Goal: Find specific page/section: Find specific page/section

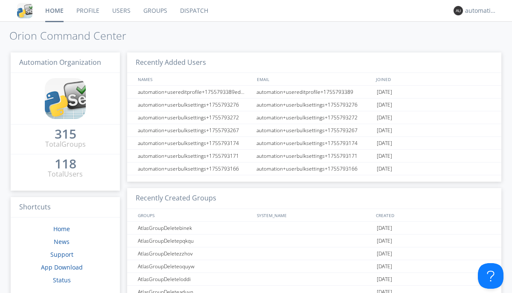
click at [193, 11] on link "Dispatch" at bounding box center [194, 10] width 41 height 21
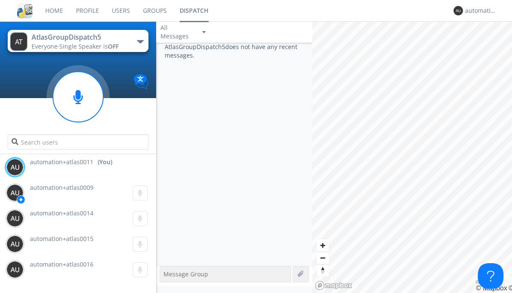
click at [140, 41] on div "button" at bounding box center [140, 41] width 7 height 3
click at [0, 0] on span "AtlasGroupDispatch6" at bounding box center [0, 0] width 0 height 0
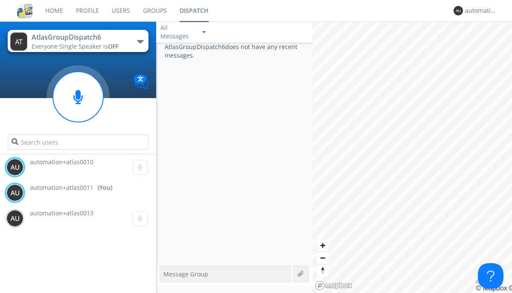
click at [140, 41] on div "button" at bounding box center [140, 41] width 7 height 3
click at [0, 0] on span "AtlasGroupDispatch5" at bounding box center [0, 0] width 0 height 0
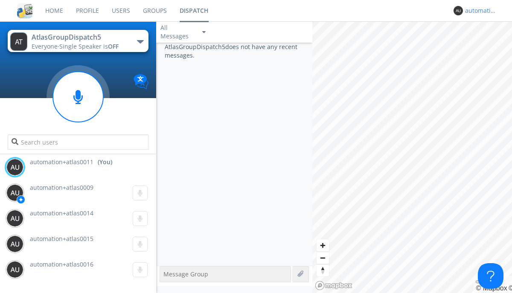
click at [478, 11] on div "automation+atlas0011" at bounding box center [481, 10] width 32 height 9
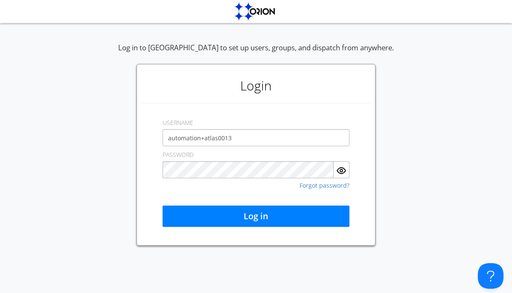
type input "automation+atlas0013"
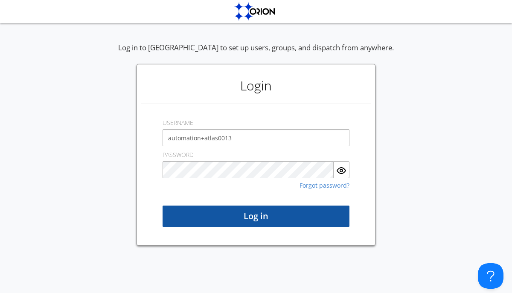
click at [256, 216] on button "Log in" at bounding box center [255, 215] width 187 height 21
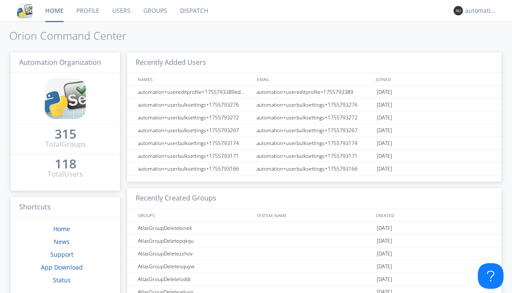
click at [193, 11] on link "Dispatch" at bounding box center [194, 10] width 41 height 21
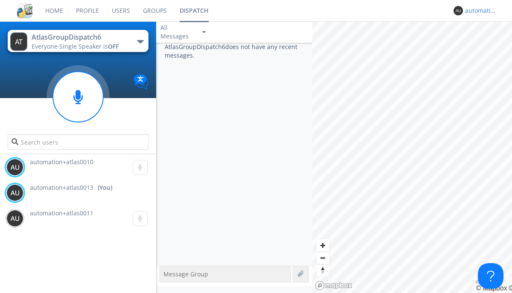
click at [478, 11] on div "automation+atlas0013" at bounding box center [481, 10] width 32 height 9
